Goal: Navigation & Orientation: Find specific page/section

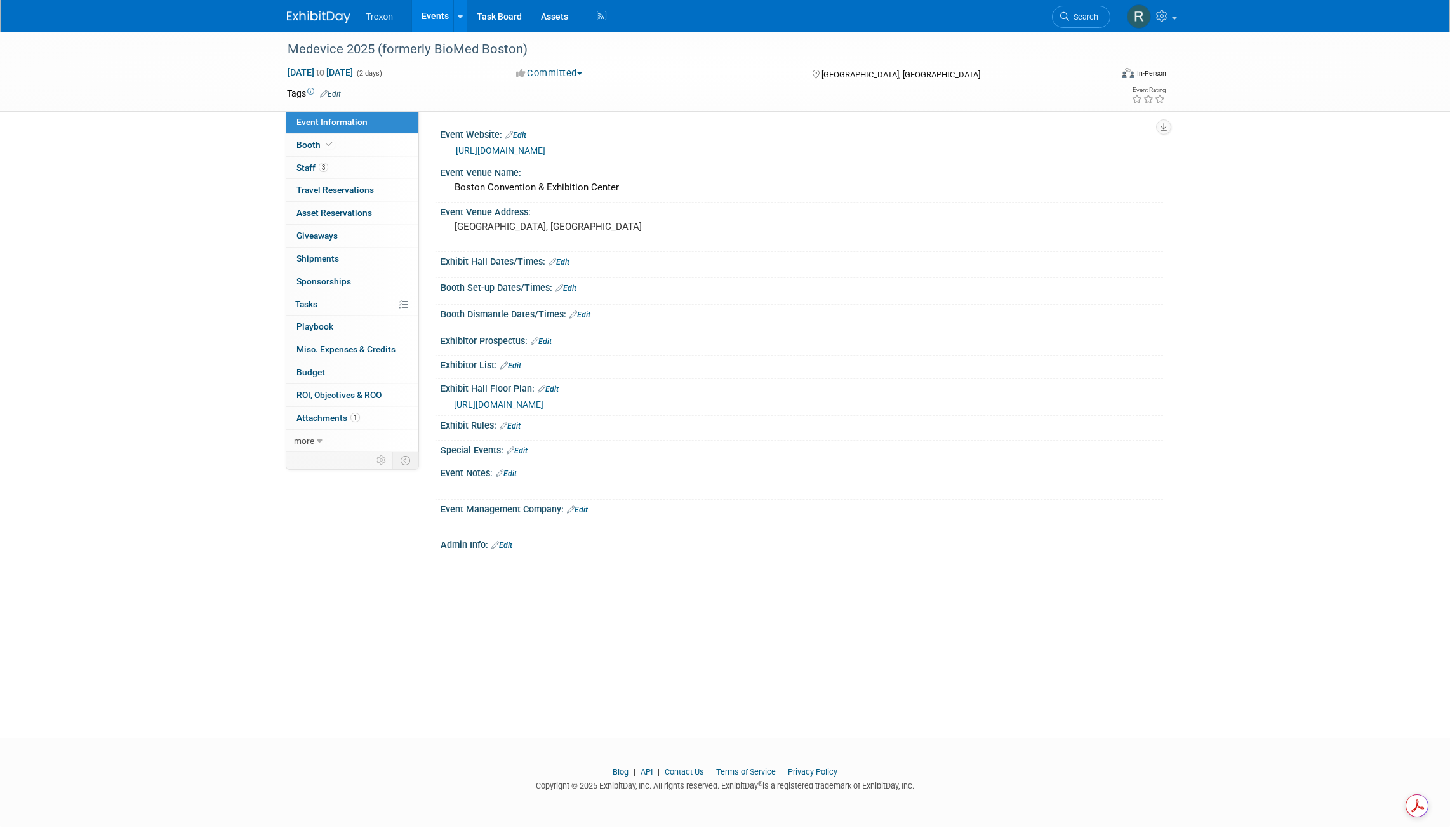
click at [429, 12] on link "Events" at bounding box center [435, 16] width 46 height 32
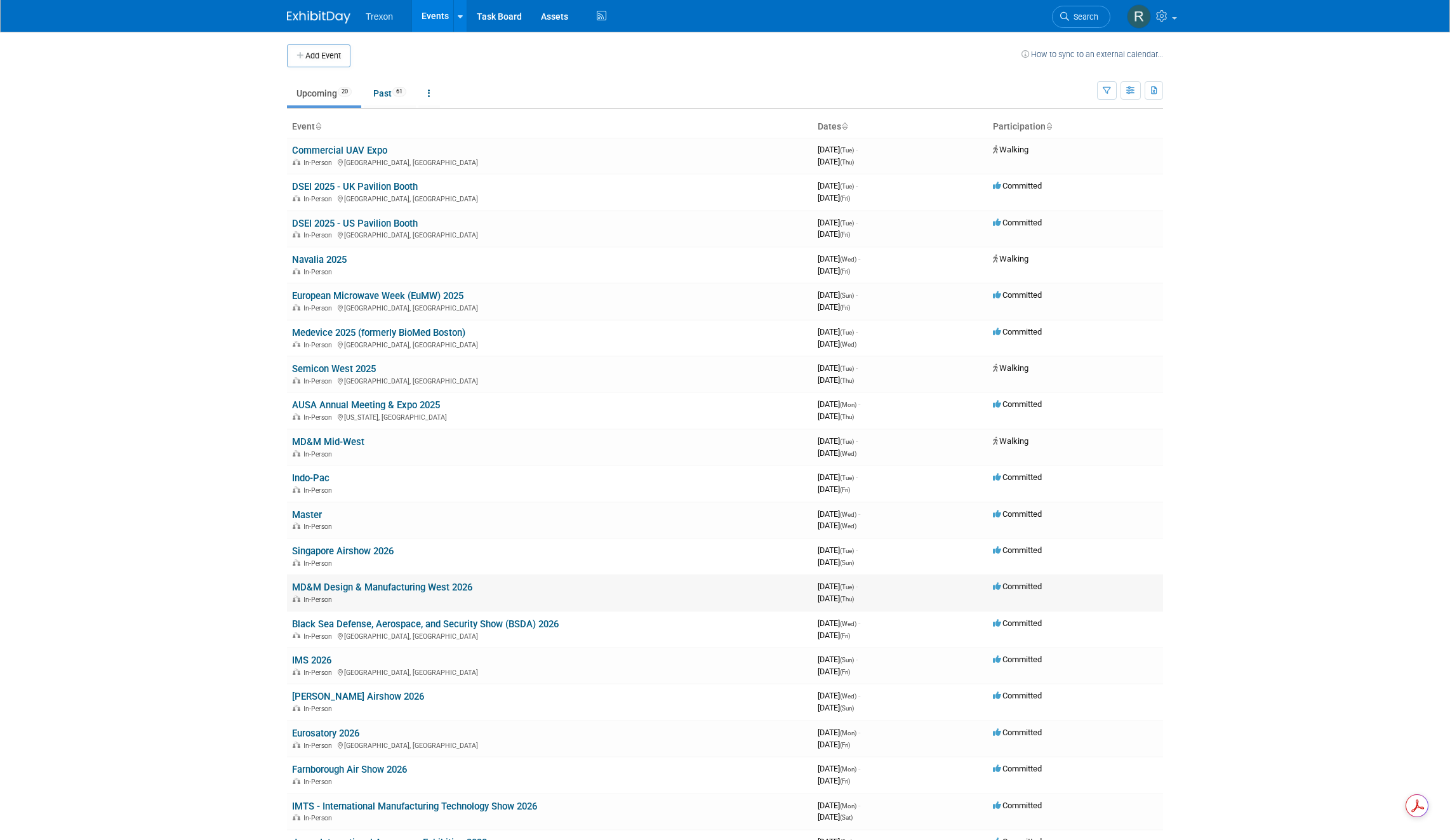
click at [402, 589] on link "MD&M Design & Manufacturing West 2026" at bounding box center [382, 587] width 180 height 12
click at [348, 439] on link "MD&M Mid-West" at bounding box center [328, 442] width 73 height 12
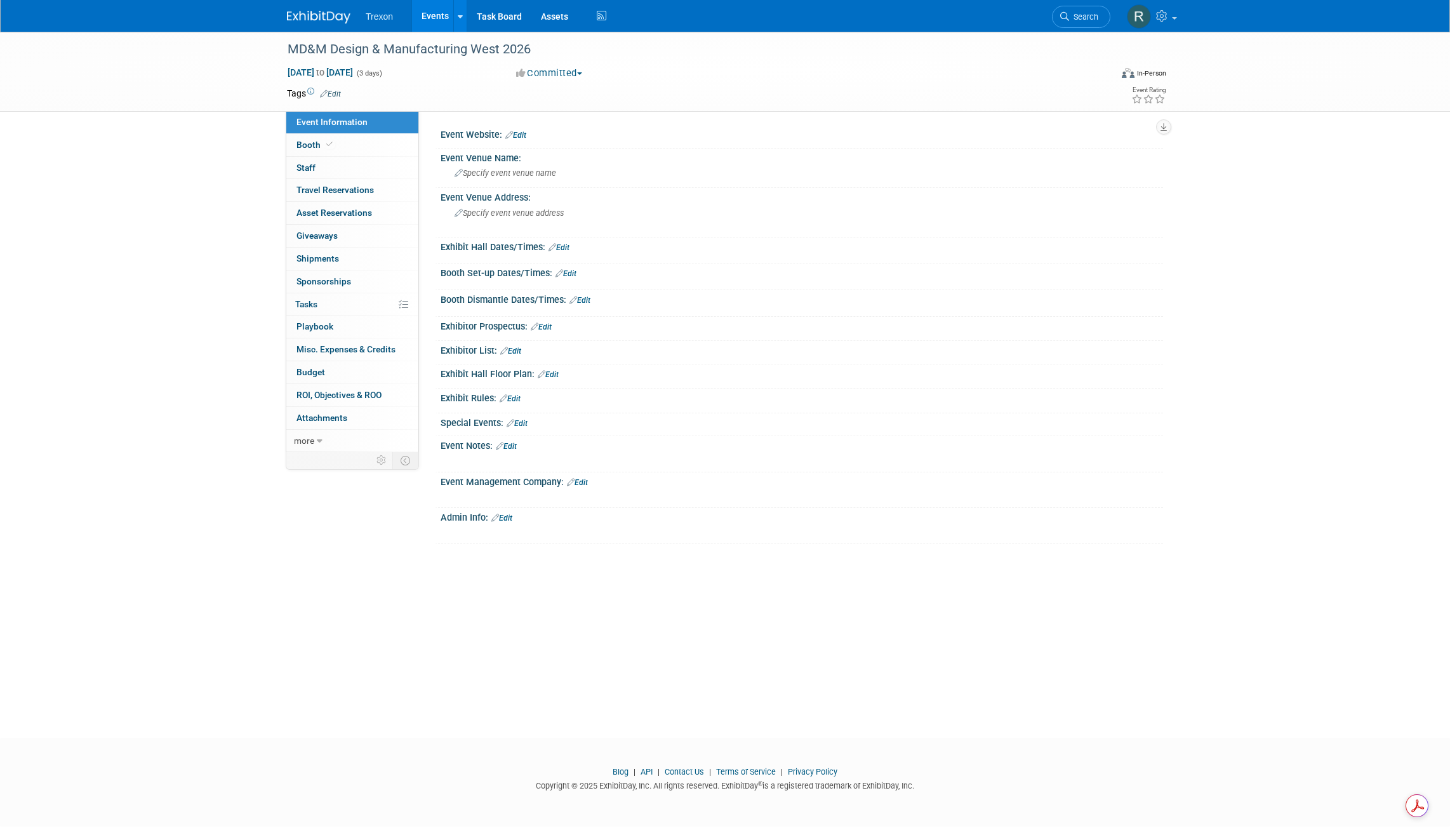
click at [564, 72] on button "Committed" at bounding box center [549, 73] width 76 height 13
click at [564, 147] on link "Walking" at bounding box center [562, 147] width 100 height 18
click at [311, 140] on span "Booth" at bounding box center [316, 145] width 39 height 10
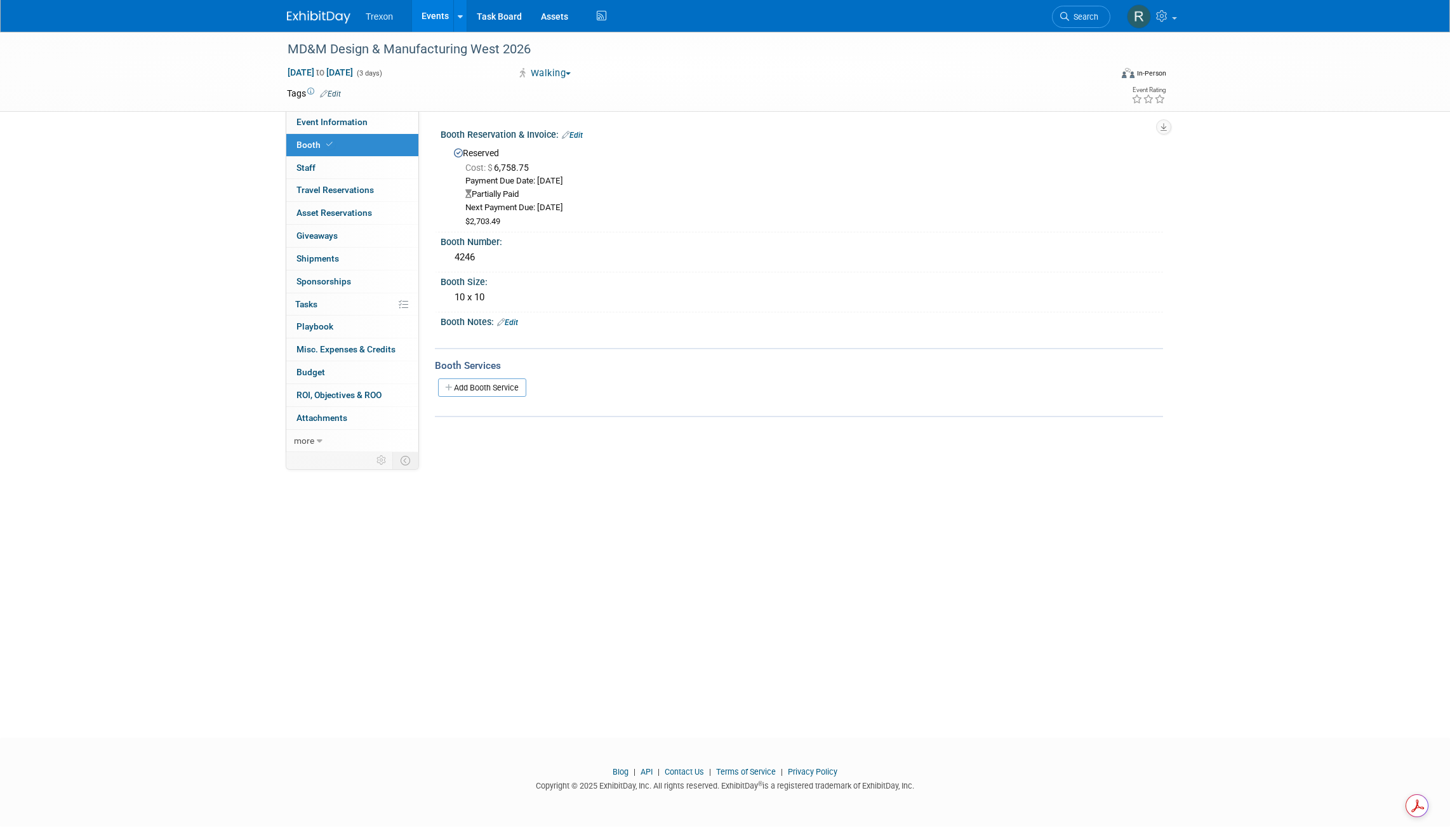
click at [558, 73] on button "Walking" at bounding box center [544, 73] width 65 height 13
click at [554, 93] on link "Committed" at bounding box center [562, 94] width 100 height 18
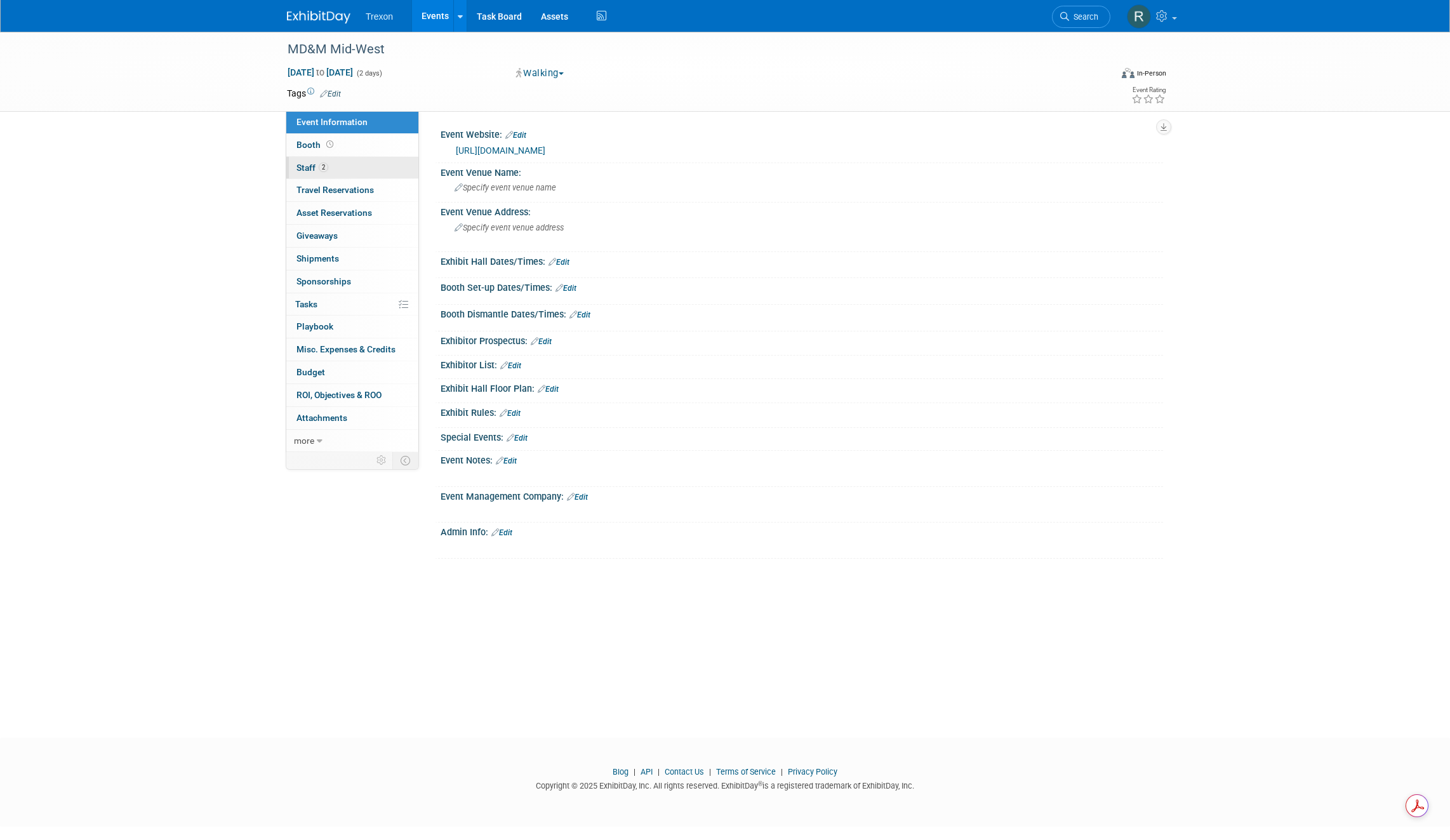
click at [306, 167] on span "Staff 2" at bounding box center [312, 167] width 32 height 10
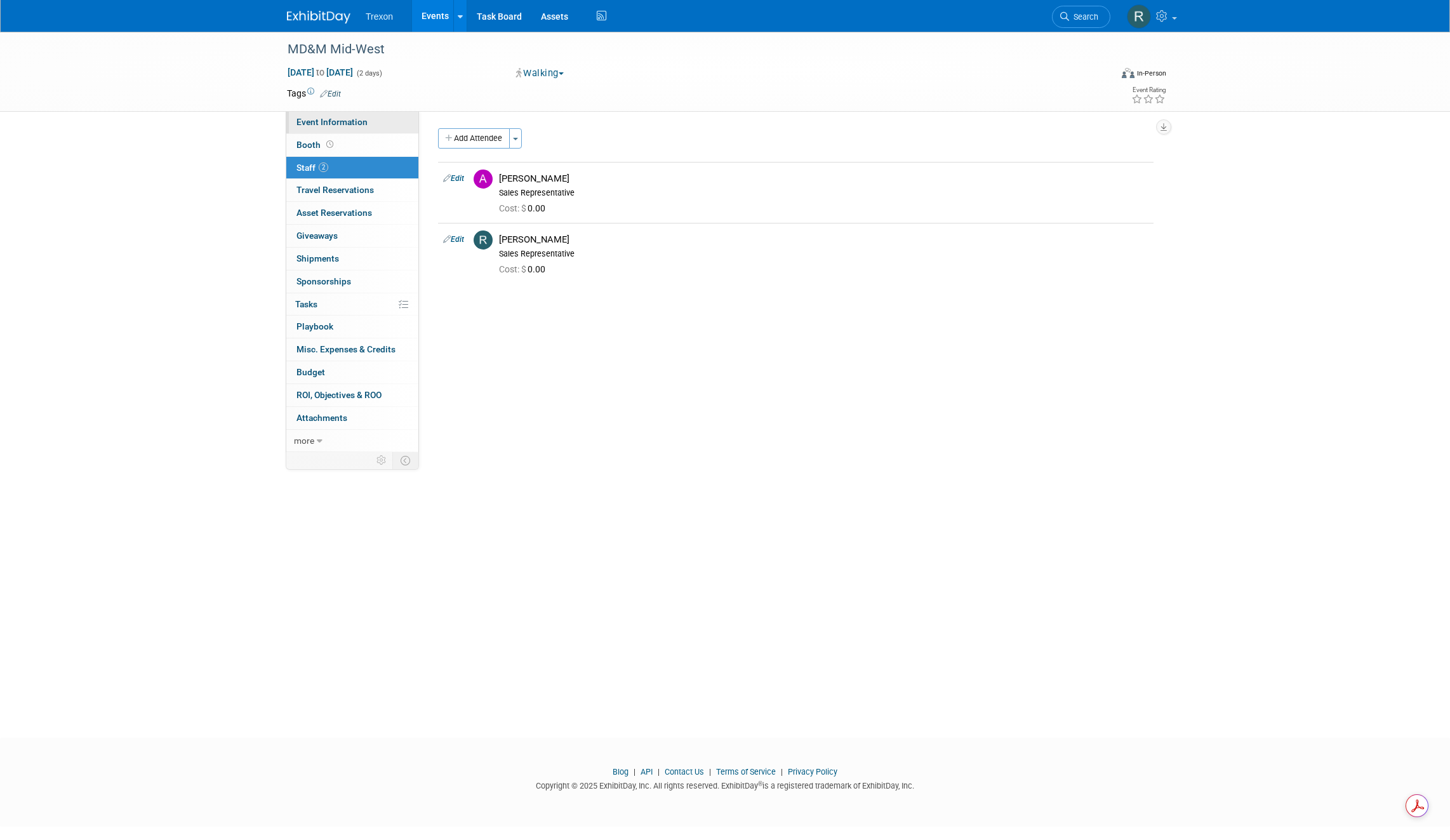
click at [330, 117] on span "Event Information" at bounding box center [332, 121] width 71 height 10
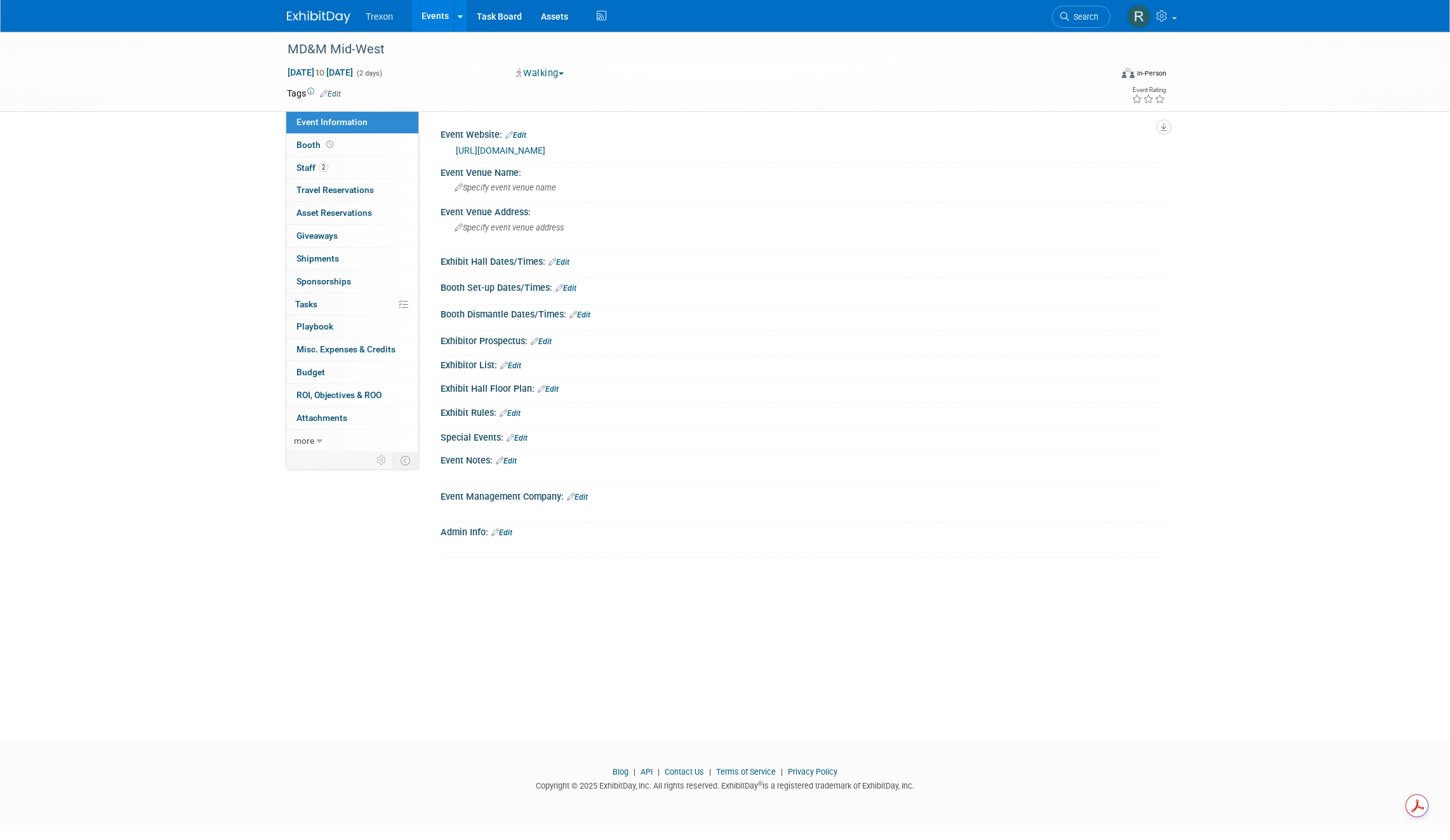
click at [540, 148] on link "https://www.mdmmidwest.com/en/home.html/" at bounding box center [501, 150] width 89 height 10
